Goal: Book appointment/travel/reservation

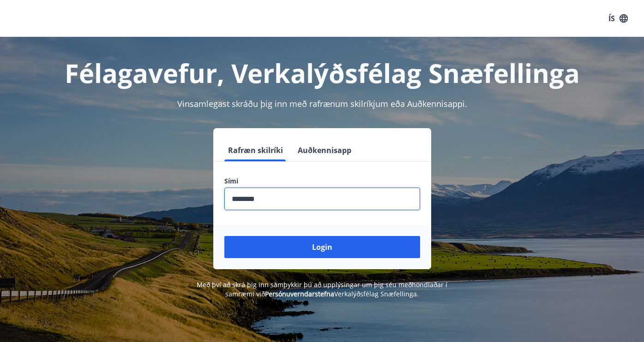
drag, startPoint x: 280, startPoint y: 200, endPoint x: 186, endPoint y: 200, distance: 93.6
click at [186, 200] on div "Rafræn skilríki Auðkennisapp Sími ​ Login" at bounding box center [321, 198] width 621 height 141
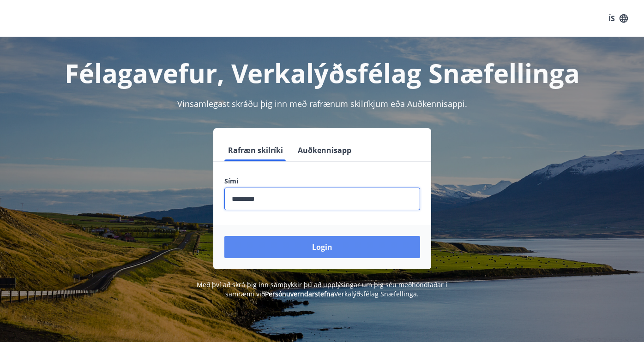
click at [281, 256] on button "Login" at bounding box center [322, 247] width 196 height 22
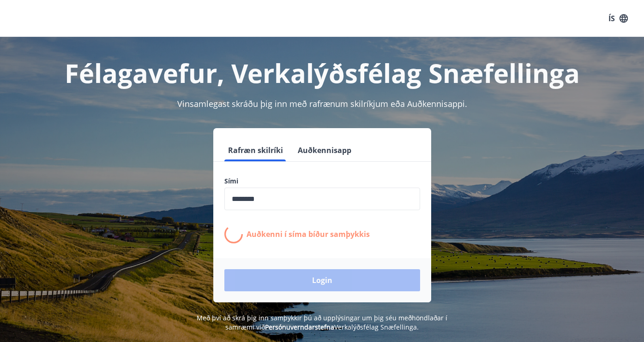
click at [281, 208] on input "phone" at bounding box center [322, 199] width 196 height 23
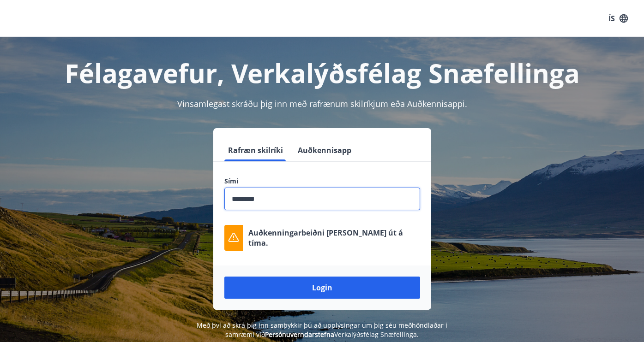
drag, startPoint x: 278, startPoint y: 196, endPoint x: 202, endPoint y: 196, distance: 75.7
click at [202, 196] on div "Rafræn skilríki Auðkennisapp Sími ​ Auðkenningarbeiðni [PERSON_NAME] út á tíma.…" at bounding box center [321, 219] width 621 height 182
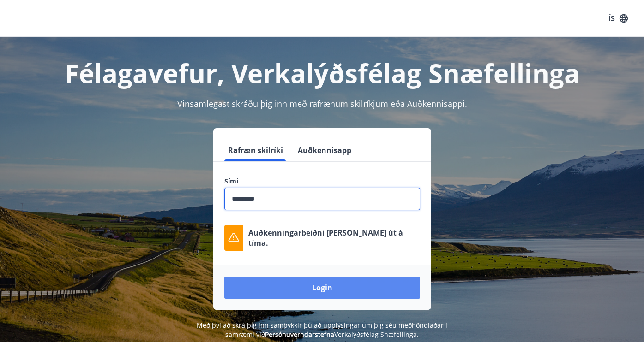
type input "********"
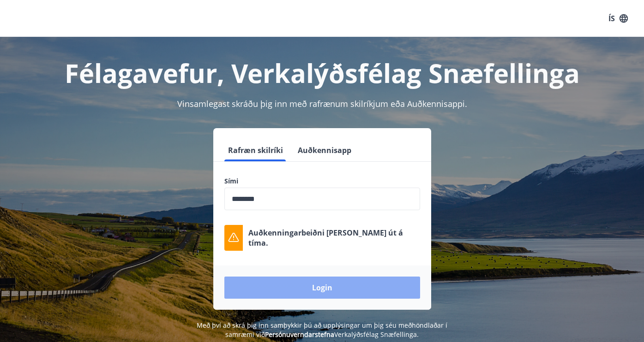
click at [308, 291] on button "Login" at bounding box center [322, 288] width 196 height 22
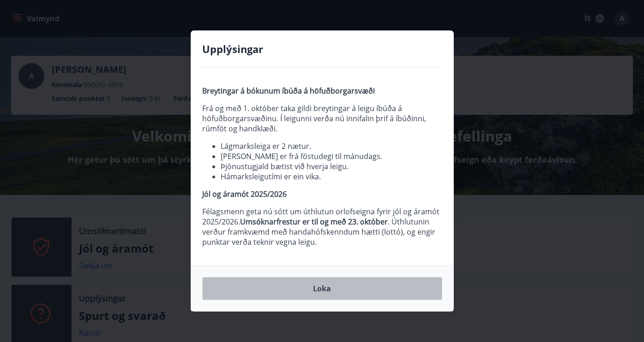
click at [343, 291] on button "Loka" at bounding box center [322, 288] width 240 height 23
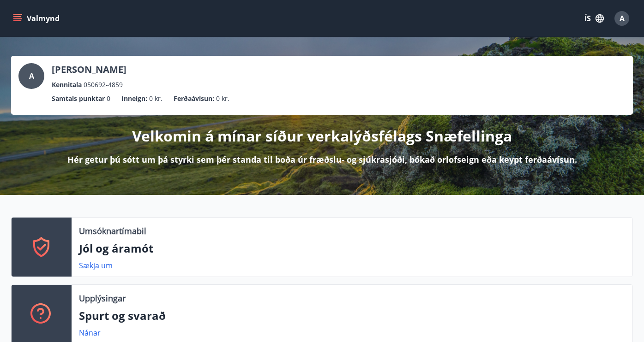
click at [20, 20] on icon "menu" at bounding box center [17, 20] width 8 height 1
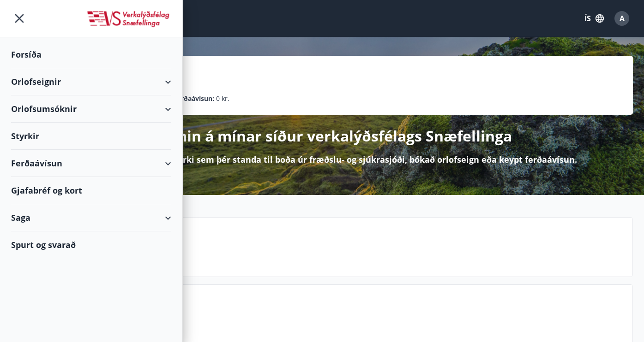
click at [133, 82] on div "Orlofseignir" at bounding box center [91, 81] width 160 height 27
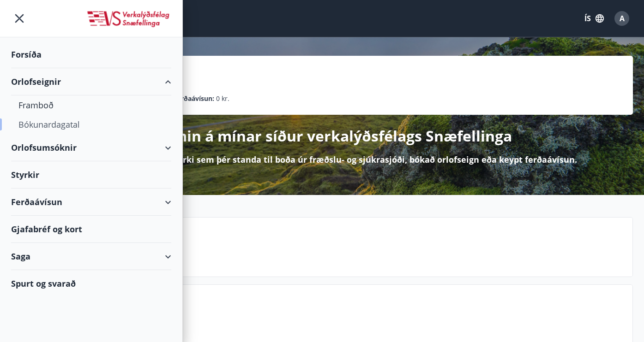
click at [61, 127] on div "Bókunardagatal" at bounding box center [90, 124] width 145 height 19
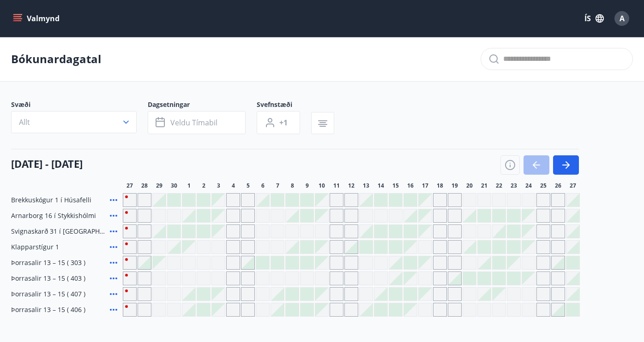
click at [333, 251] on div "Gráir dagar eru ekki bókanlegir" at bounding box center [336, 247] width 14 height 14
click at [357, 250] on div at bounding box center [351, 247] width 13 height 13
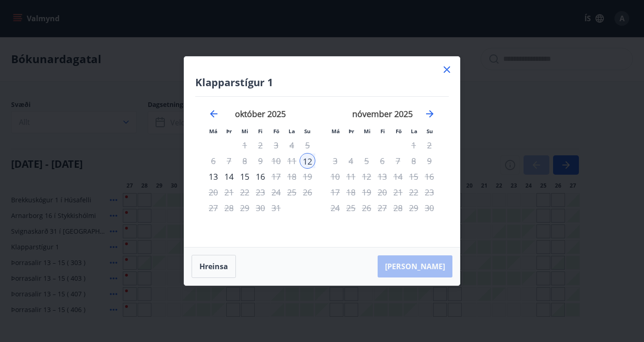
click at [216, 176] on div "13" at bounding box center [213, 177] width 16 height 16
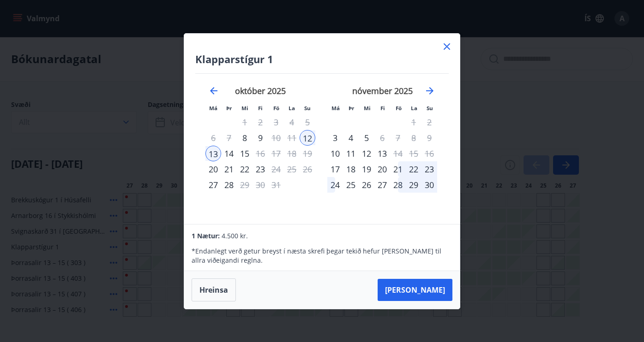
click at [229, 153] on div "14" at bounding box center [229, 154] width 16 height 16
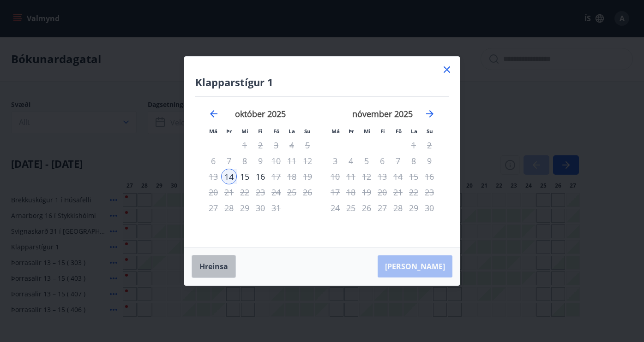
click at [225, 270] on button "Hreinsa" at bounding box center [213, 266] width 44 height 23
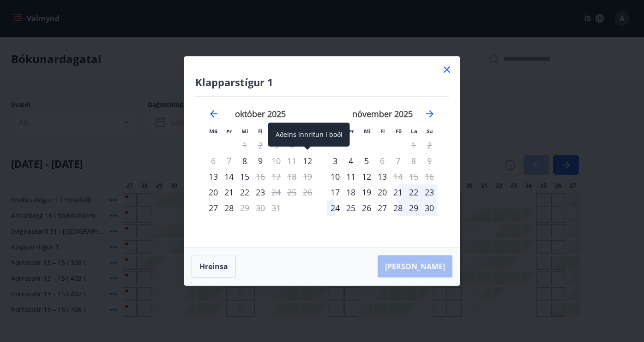
click at [306, 161] on div "12" at bounding box center [307, 161] width 16 height 16
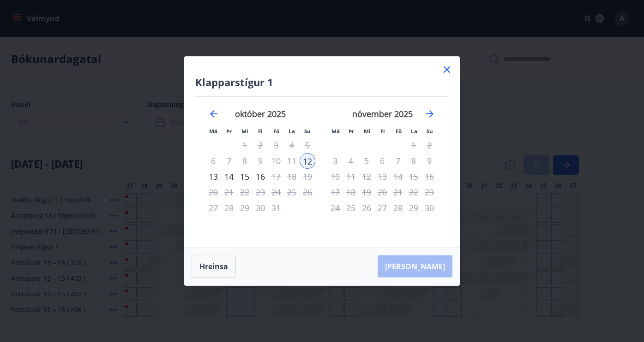
click at [230, 177] on div "14" at bounding box center [229, 177] width 16 height 16
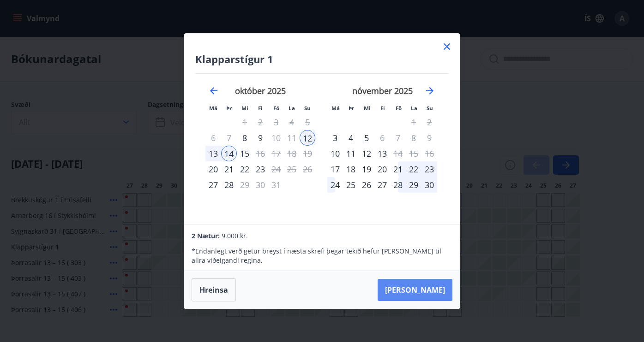
click at [432, 293] on button "Taka Frá" at bounding box center [414, 290] width 75 height 22
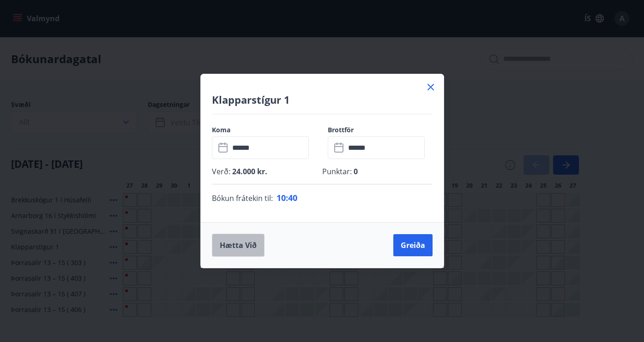
click at [251, 247] on button "Hætta við" at bounding box center [238, 245] width 53 height 23
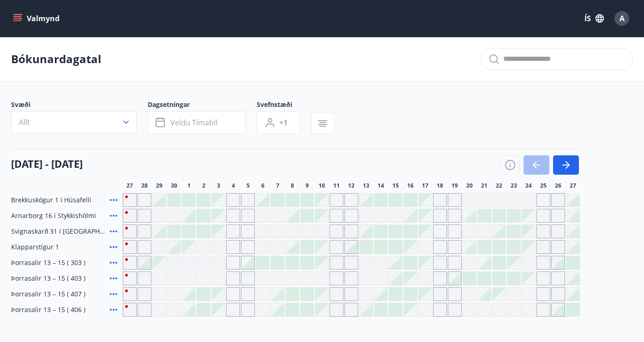
click at [322, 248] on div "Gráir dagar eru ekki bókanlegir" at bounding box center [321, 247] width 13 height 13
click at [336, 248] on div "Gráir dagar eru ekki bókanlegir" at bounding box center [336, 247] width 14 height 14
click at [350, 248] on div at bounding box center [351, 247] width 13 height 13
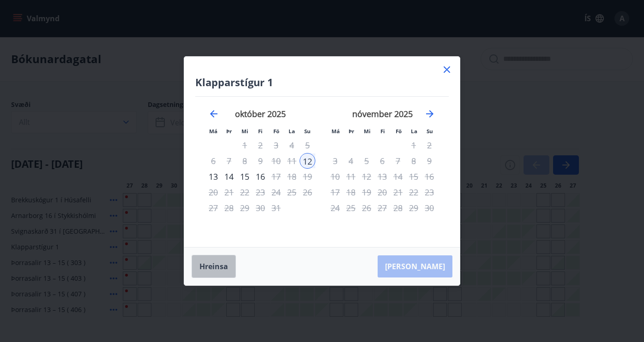
click at [225, 265] on button "Hreinsa" at bounding box center [213, 266] width 44 height 23
